Goal: Transaction & Acquisition: Purchase product/service

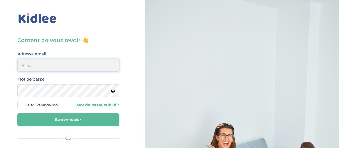
type input "stephparis82@gmail.com"
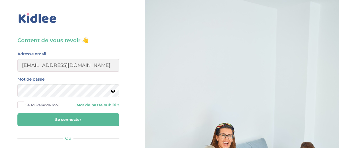
click at [66, 115] on button "Se connecter" at bounding box center [68, 119] width 102 height 13
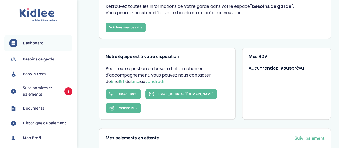
scroll to position [54, 0]
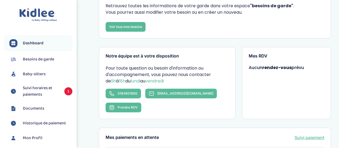
click at [39, 82] on li "Suivi horaires et paiements 1" at bounding box center [38, 91] width 68 height 18
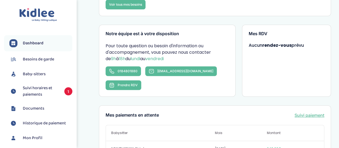
scroll to position [107, 0]
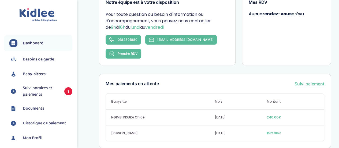
click at [36, 90] on span "Suivi horaires et paiements" at bounding box center [41, 91] width 36 height 13
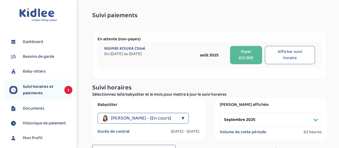
click at [293, 53] on button "Afficher suivi horaire" at bounding box center [290, 55] width 50 height 18
select select "août 2025"
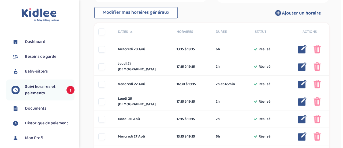
scroll to position [164, 0]
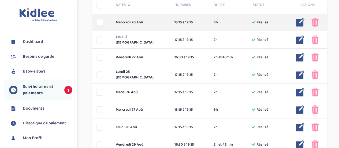
click at [301, 22] on img at bounding box center [300, 22] width 9 height 9
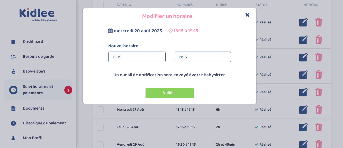
click at [137, 55] on div "13:15" at bounding box center [137, 57] width 48 height 11
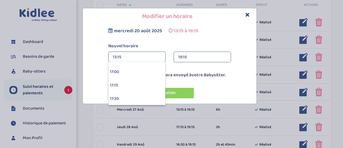
scroll to position [912, 0]
click at [131, 68] on div "17:00" at bounding box center [137, 68] width 57 height 13
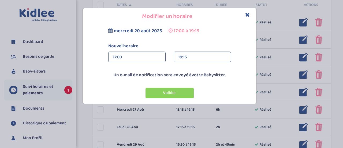
click at [197, 54] on div "19:15" at bounding box center [202, 57] width 48 height 11
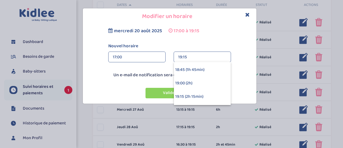
scroll to position [80, 0]
click at [201, 80] on div "19:00 (2h)" at bounding box center [202, 81] width 57 height 13
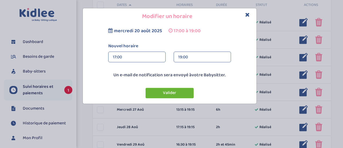
click at [176, 92] on button "Valider" at bounding box center [170, 93] width 48 height 10
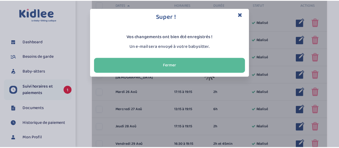
scroll to position [168, 0]
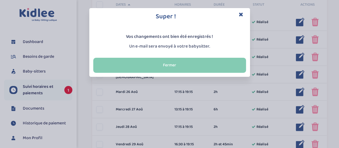
click at [195, 62] on button "Fermer" at bounding box center [169, 65] width 153 height 15
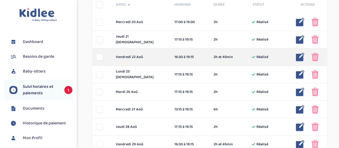
click at [300, 57] on img at bounding box center [300, 57] width 9 height 9
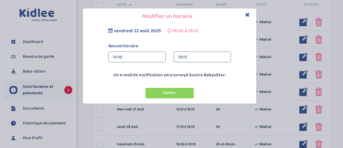
click at [138, 57] on div "16:30" at bounding box center [137, 57] width 48 height 11
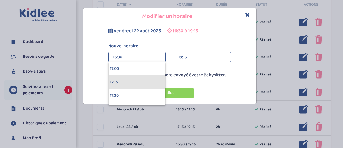
click at [130, 80] on div "17:15" at bounding box center [137, 81] width 57 height 13
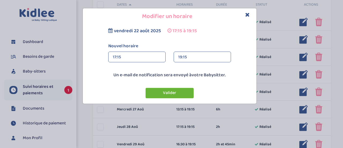
click at [176, 93] on button "Valider" at bounding box center [170, 93] width 48 height 10
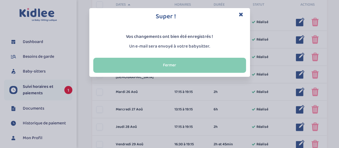
click at [105, 64] on button "Fermer" at bounding box center [169, 65] width 153 height 15
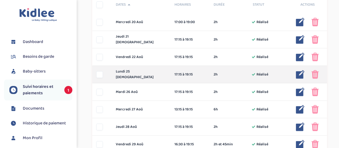
click at [315, 73] on img at bounding box center [315, 74] width 7 height 9
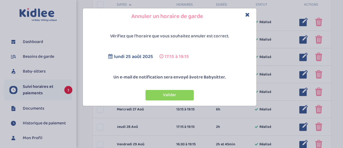
click at [169, 91] on button "Valider" at bounding box center [170, 95] width 48 height 10
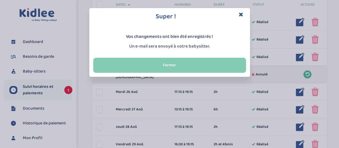
click at [198, 62] on button "Fermer" at bounding box center [169, 65] width 153 height 15
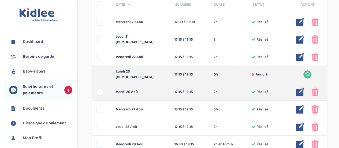
click at [317, 93] on img at bounding box center [315, 91] width 7 height 9
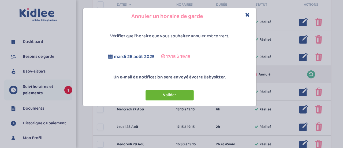
click at [168, 93] on button "Valider" at bounding box center [170, 95] width 48 height 10
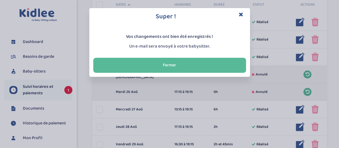
drag, startPoint x: 233, startPoint y: 66, endPoint x: 237, endPoint y: 69, distance: 4.9
click at [233, 65] on button "Fermer" at bounding box center [169, 65] width 153 height 15
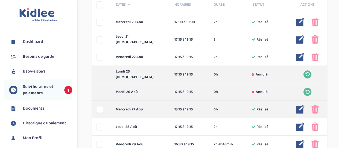
click at [314, 108] on img at bounding box center [315, 109] width 7 height 9
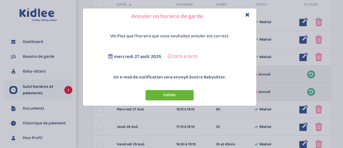
click at [176, 95] on button "Valider" at bounding box center [170, 95] width 48 height 10
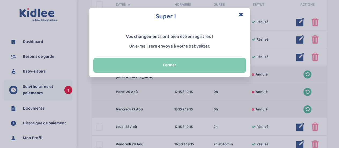
click at [226, 68] on button "Fermer" at bounding box center [169, 65] width 153 height 15
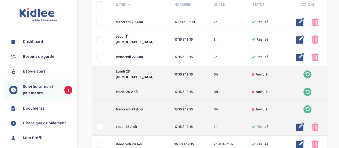
click at [314, 126] on img at bounding box center [315, 126] width 7 height 9
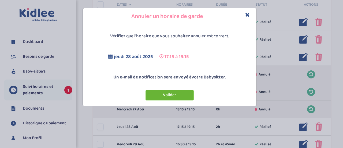
click at [176, 94] on button "Valider" at bounding box center [170, 95] width 48 height 10
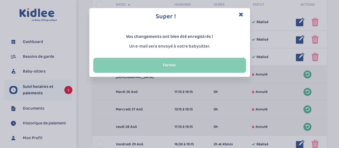
click at [211, 69] on button "Fermer" at bounding box center [169, 65] width 153 height 15
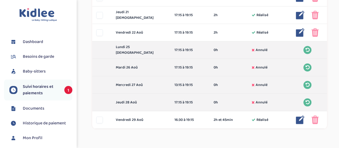
scroll to position [221, 0]
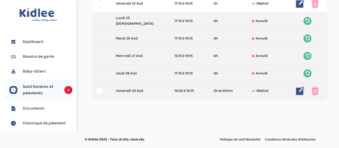
click at [316, 92] on img at bounding box center [315, 90] width 7 height 9
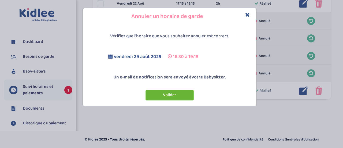
click at [172, 95] on button "Valider" at bounding box center [170, 95] width 48 height 10
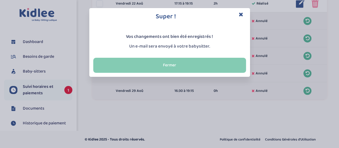
click at [212, 64] on button "Fermer" at bounding box center [169, 65] width 153 height 15
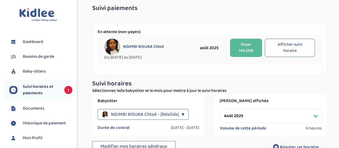
scroll to position [0, 0]
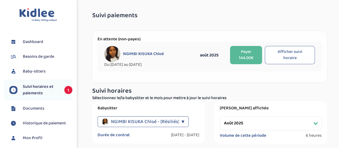
click at [247, 56] on button "Payer 144.00€" at bounding box center [246, 55] width 32 height 18
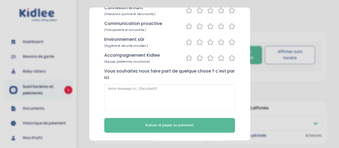
scroll to position [82, 0]
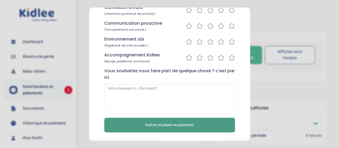
click at [192, 124] on span "Evaluer et passer au paiement" at bounding box center [169, 125] width 49 height 6
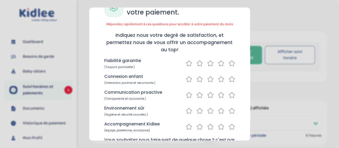
scroll to position [12, 0]
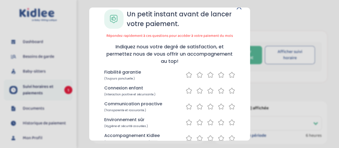
click at [209, 76] on icon at bounding box center [210, 74] width 6 height 7
click at [208, 90] on icon at bounding box center [210, 90] width 6 height 7
click at [207, 107] on icon at bounding box center [210, 106] width 6 height 7
click at [210, 122] on icon at bounding box center [210, 122] width 6 height 7
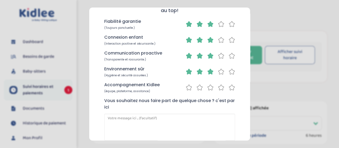
scroll to position [65, 0]
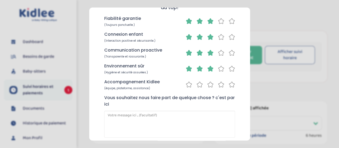
click at [210, 84] on icon at bounding box center [210, 84] width 6 height 7
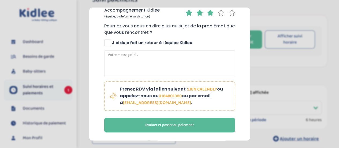
scroll to position [27, 0]
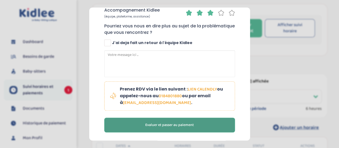
click at [192, 125] on span "Evaluer et passer au paiement" at bounding box center [169, 125] width 49 height 6
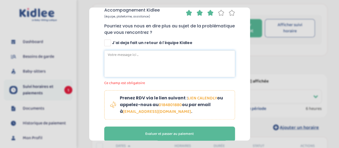
click at [156, 58] on textarea at bounding box center [169, 63] width 131 height 27
type textarea "ras"
drag, startPoint x: 113, startPoint y: 56, endPoint x: 106, endPoint y: 54, distance: 6.4
click at [106, 54] on textarea "ras" at bounding box center [169, 63] width 131 height 27
click at [108, 43] on span at bounding box center [107, 42] width 7 height 7
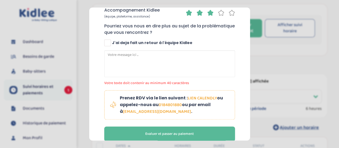
click at [108, 43] on input "J'ai deja fait un retour à l'équipe Kidlee" at bounding box center [107, 44] width 3 height 3
checkbox input "true"
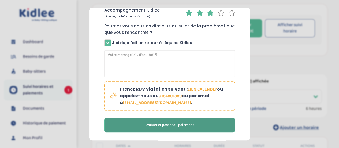
click at [191, 123] on span "Evaluer et passer au paiement" at bounding box center [169, 125] width 49 height 6
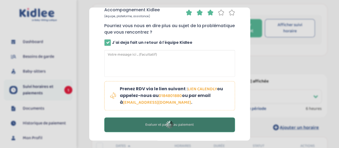
scroll to position [127, 0]
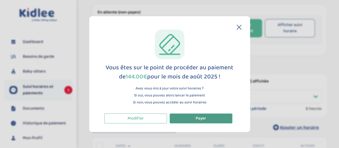
click at [214, 114] on button "Payer" at bounding box center [201, 118] width 63 height 10
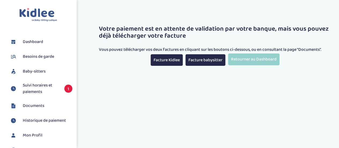
click at [46, 84] on span "Suivi horaires et paiements" at bounding box center [41, 88] width 36 height 13
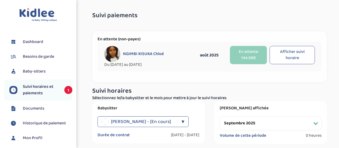
select select "septembre 2025"
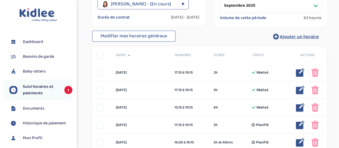
scroll to position [134, 0]
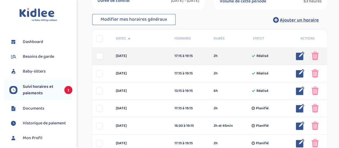
click at [315, 56] on img at bounding box center [315, 55] width 7 height 9
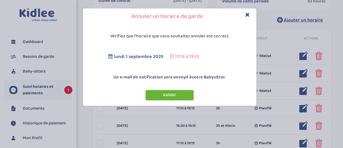
click at [173, 93] on button "Valider" at bounding box center [170, 95] width 48 height 10
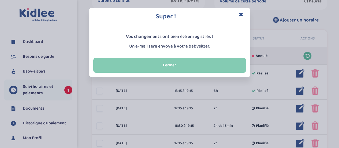
click at [210, 65] on button "Fermer" at bounding box center [169, 65] width 153 height 15
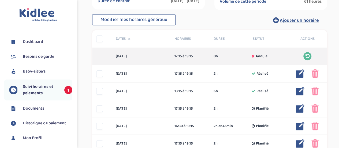
scroll to position [143, 0]
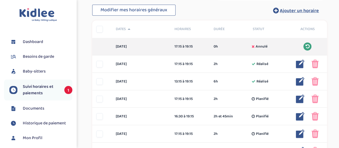
click at [306, 46] on icon at bounding box center [307, 46] width 4 height 5
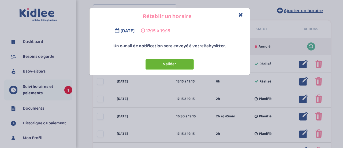
click at [179, 60] on button "Valider" at bounding box center [170, 64] width 48 height 10
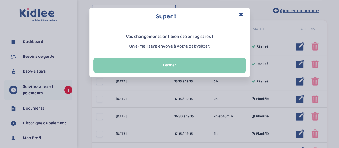
click at [208, 66] on button "Fermer" at bounding box center [169, 65] width 153 height 15
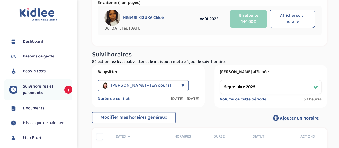
scroll to position [0, 0]
click at [174, 82] on div "[PERSON_NAME] - [En cours]" at bounding box center [140, 85] width 77 height 11
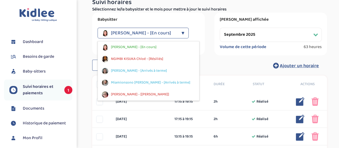
scroll to position [90, 0]
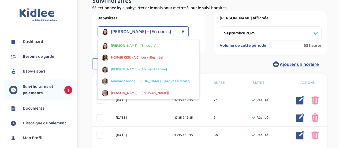
click at [205, 34] on div "Babysitter [PERSON_NAME] - [En cours] ▼ [PERSON_NAME] - [En cours] NGIMBI KISUK…" at bounding box center [209, 32] width 243 height 43
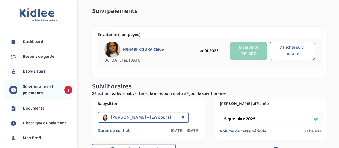
scroll to position [0, 0]
